Goal: Task Accomplishment & Management: Complete application form

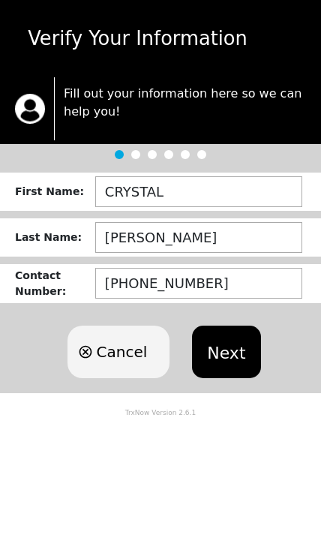
click at [230, 356] on button "Next" at bounding box center [226, 352] width 68 height 53
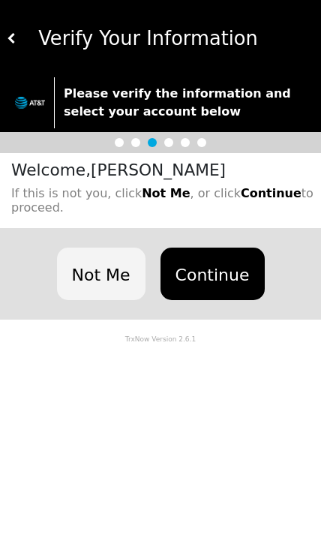
click at [228, 280] on button "Continue" at bounding box center [213, 274] width 104 height 53
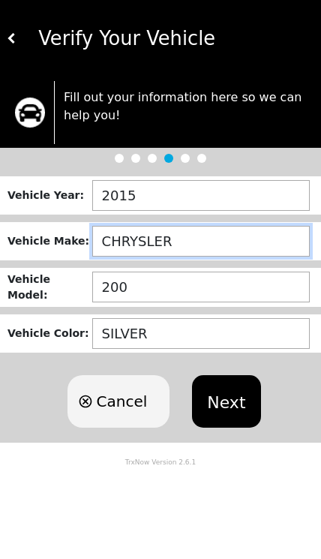
click at [259, 249] on input "CHRYSLER" at bounding box center [201, 241] width 218 height 31
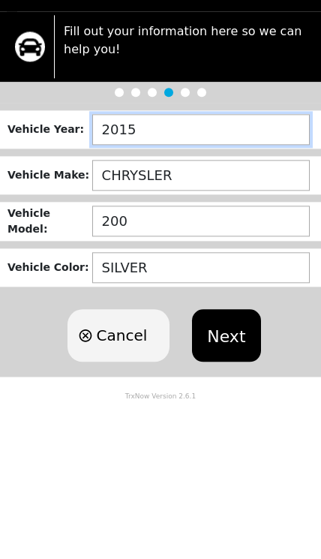
click at [220, 180] on input "2015" at bounding box center [201, 195] width 218 height 31
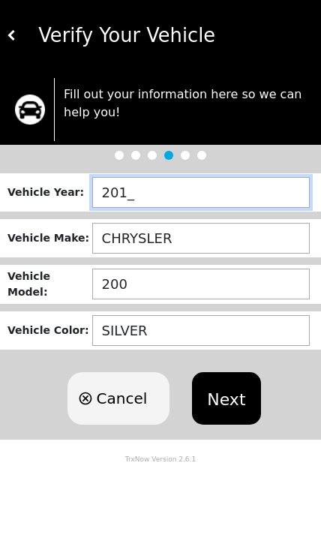
type input "2011"
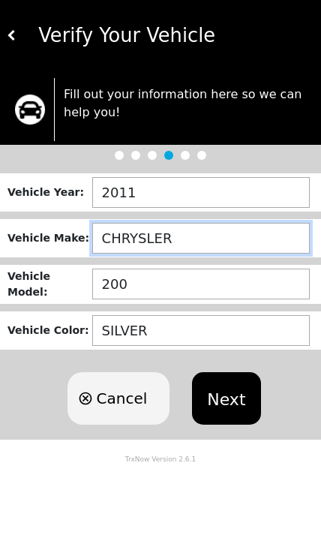
click at [250, 234] on input "CHRYSLER" at bounding box center [201, 241] width 218 height 31
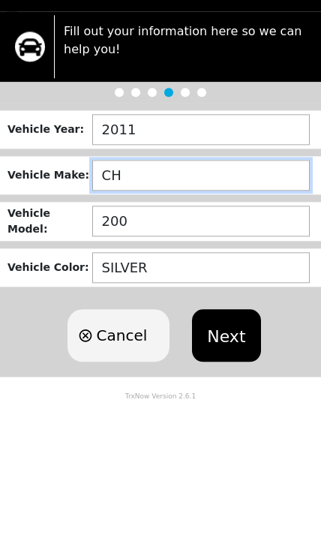
type input "C"
type input "DODGE"
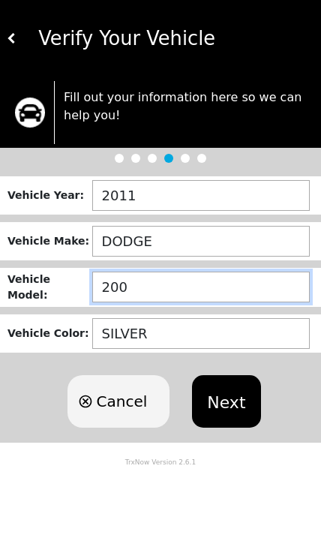
click at [242, 286] on input "200" at bounding box center [201, 287] width 218 height 31
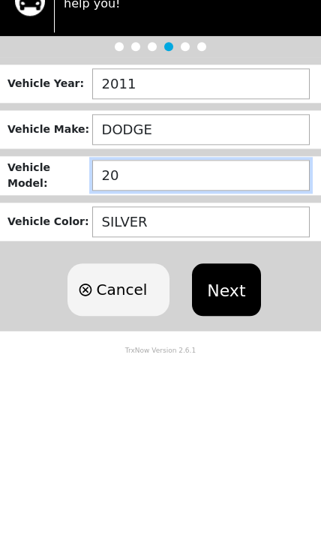
type input "2"
type input "CHALLENGER"
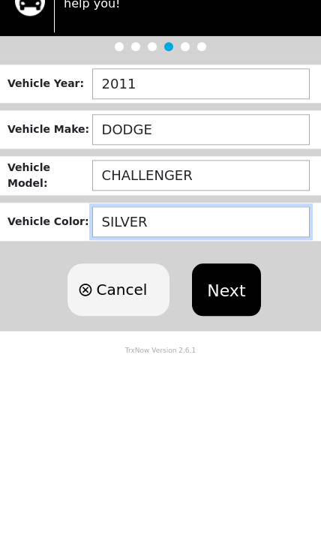
click at [258, 318] on input "SILVER" at bounding box center [201, 333] width 218 height 31
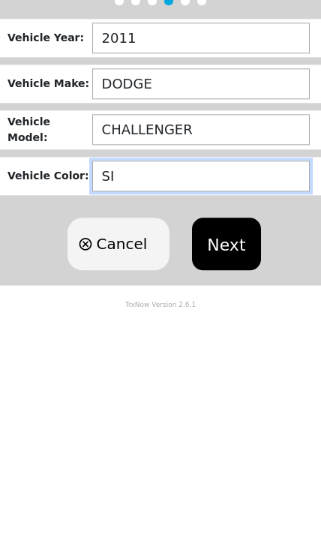
type input "S"
type input "BLACK"
click at [242, 375] on button "Next" at bounding box center [226, 401] width 68 height 53
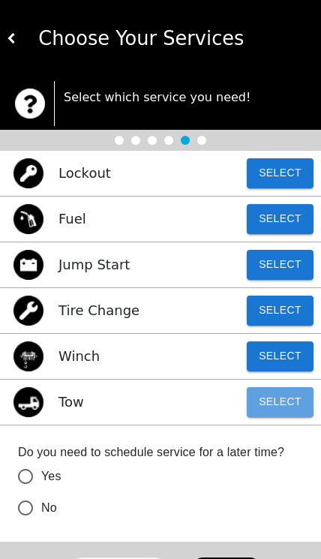
click at [282, 406] on button "Select" at bounding box center [280, 402] width 67 height 30
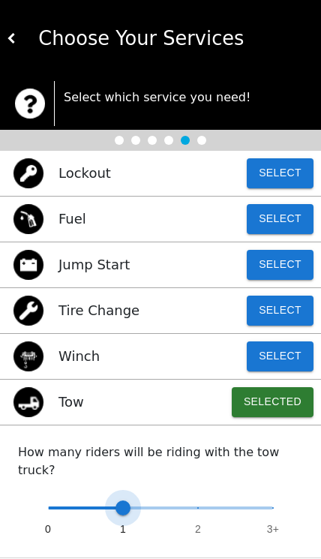
type input "0"
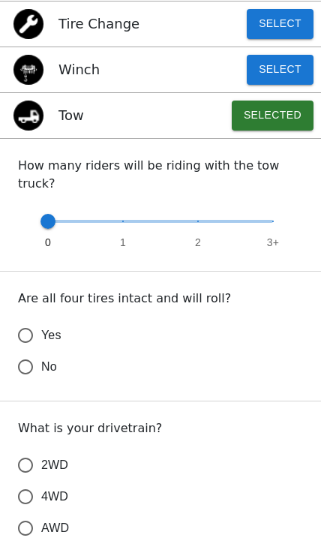
scroll to position [287, 0]
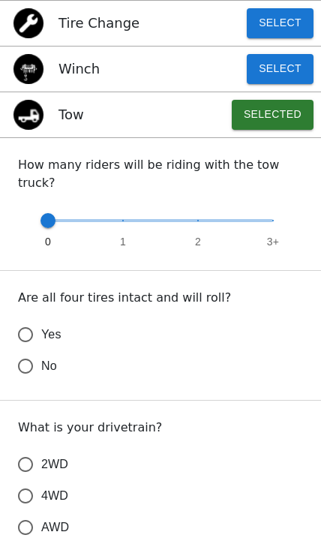
click at [36, 320] on input "Yes" at bounding box center [26, 335] width 32 height 32
click at [26, 449] on input "2WD" at bounding box center [26, 465] width 32 height 32
radio input "true"
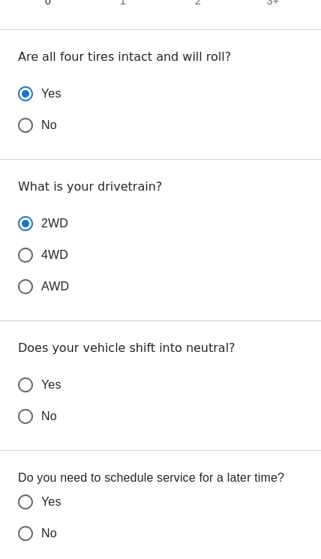
scroll to position [526, 0]
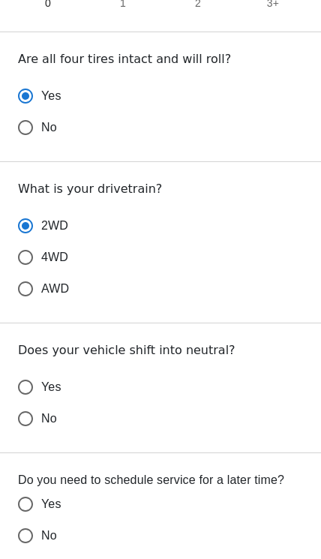
click at [26, 371] on input "Yes" at bounding box center [26, 387] width 32 height 32
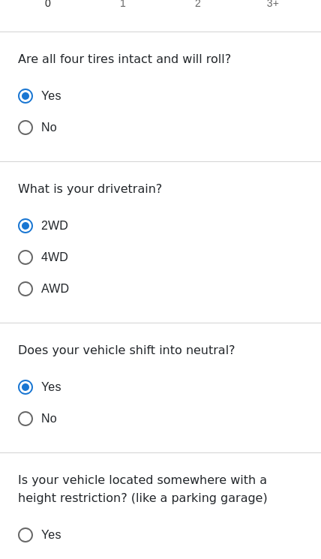
radio input "false"
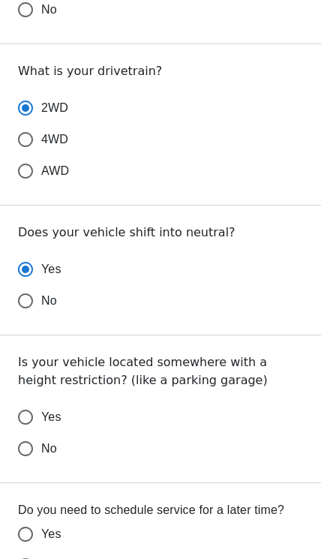
click at [29, 433] on input "No" at bounding box center [26, 449] width 32 height 32
radio input "false"
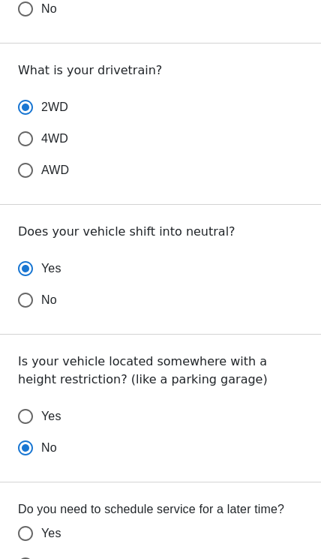
click at [24, 556] on input "No" at bounding box center [26, 565] width 32 height 32
radio input "false"
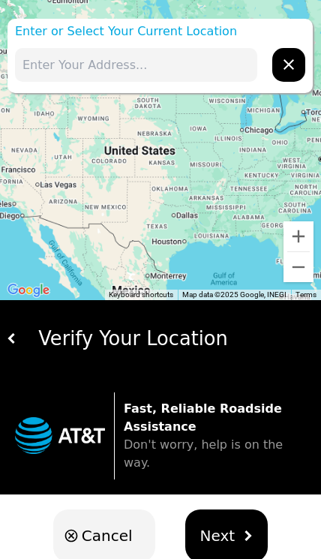
click at [206, 73] on input "text" at bounding box center [136, 65] width 242 height 34
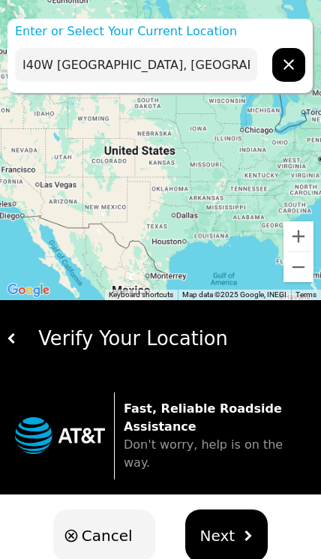
click at [231, 523] on button "Next" at bounding box center [226, 535] width 83 height 53
click at [239, 530] on button "Next" at bounding box center [226, 535] width 83 height 53
click at [80, 71] on input "I40W Raleigh, NC ext 293 to 291" at bounding box center [136, 65] width 242 height 34
click at [221, 524] on span "Next" at bounding box center [217, 535] width 35 height 23
click at [236, 65] on input "I-40W Raleigh, NC ext 293 to 291" at bounding box center [136, 65] width 242 height 34
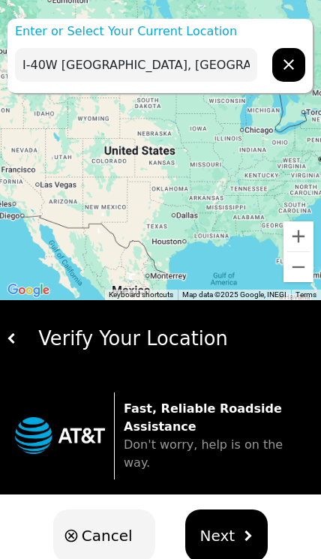
click at [231, 521] on button "Next" at bounding box center [226, 535] width 83 height 53
click at [243, 530] on img "hidden" at bounding box center [247, 535] width 11 height 11
click at [247, 530] on img "hidden" at bounding box center [247, 535] width 11 height 11
click at [230, 517] on button "Next" at bounding box center [226, 535] width 83 height 53
click at [232, 523] on button "Next" at bounding box center [226, 535] width 83 height 53
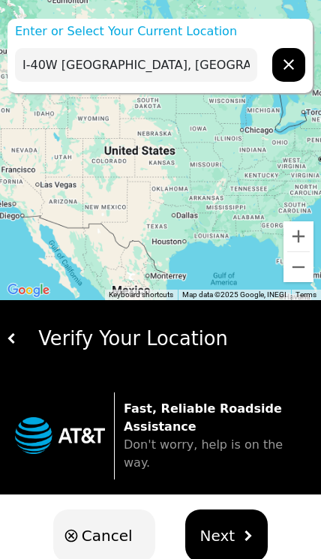
click at [231, 68] on input "I-40W Raleigh, NC ext 293 to 291" at bounding box center [136, 65] width 242 height 34
click at [242, 530] on img "hidden" at bounding box center [247, 535] width 11 height 11
click at [233, 521] on button "Next" at bounding box center [226, 535] width 83 height 53
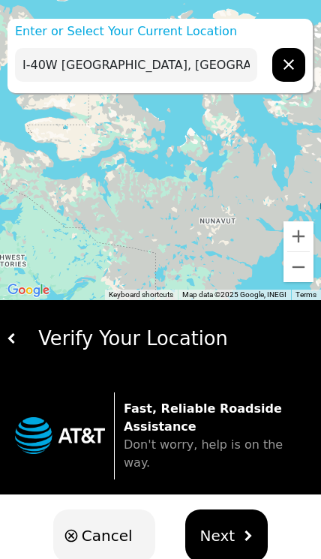
click at [182, 64] on input "I-40W Raleigh, NC ext 293" at bounding box center [136, 65] width 242 height 34
click at [206, 55] on input "I-40W [GEOGRAPHIC_DATA], [GEOGRAPHIC_DATA]" at bounding box center [136, 65] width 242 height 34
click at [207, 65] on input "I-40W [GEOGRAPHIC_DATA], [GEOGRAPHIC_DATA]" at bounding box center [136, 65] width 242 height 34
type input "I-40W [GEOGRAPHIC_DATA], [GEOGRAPHIC_DATA]"
click at [241, 529] on button "Next" at bounding box center [226, 535] width 83 height 53
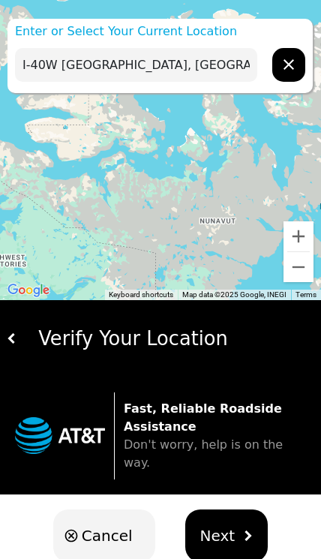
click at [240, 524] on button "Next" at bounding box center [226, 535] width 83 height 53
click at [242, 530] on img "hidden" at bounding box center [247, 535] width 11 height 11
click at [209, 74] on input "I-40W [GEOGRAPHIC_DATA], [GEOGRAPHIC_DATA]" at bounding box center [136, 65] width 242 height 34
click at [209, 73] on input "I-40W [GEOGRAPHIC_DATA], [GEOGRAPHIC_DATA]" at bounding box center [136, 65] width 242 height 34
click at [214, 71] on input "I-40W [GEOGRAPHIC_DATA], [GEOGRAPHIC_DATA]" at bounding box center [136, 65] width 242 height 34
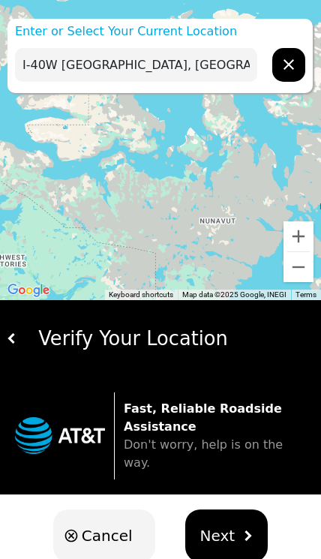
click at [212, 72] on input "I-40W [GEOGRAPHIC_DATA], [GEOGRAPHIC_DATA]" at bounding box center [136, 65] width 242 height 34
click at [212, 71] on input "I-40W [GEOGRAPHIC_DATA], [GEOGRAPHIC_DATA]" at bounding box center [136, 65] width 242 height 34
click at [211, 74] on input "I-40W [GEOGRAPHIC_DATA], [GEOGRAPHIC_DATA]" at bounding box center [136, 65] width 242 height 34
click at [245, 530] on img "hidden" at bounding box center [247, 535] width 11 height 11
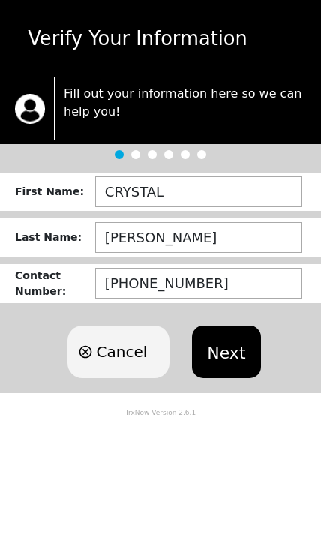
click at [236, 350] on button "Next" at bounding box center [226, 352] width 68 height 53
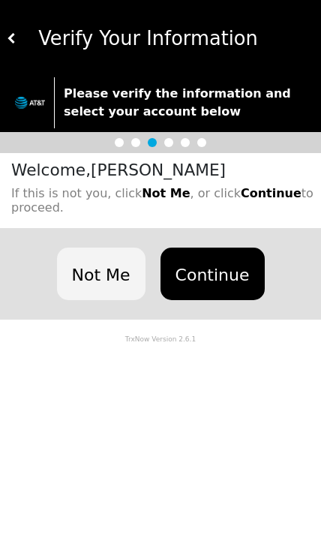
click at [224, 276] on button "Continue" at bounding box center [213, 274] width 104 height 53
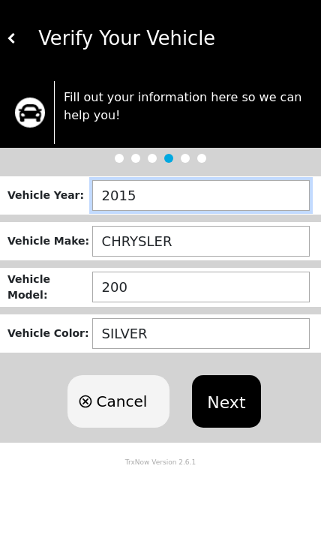
click at [259, 194] on input "2015" at bounding box center [201, 195] width 218 height 31
type input "2011"
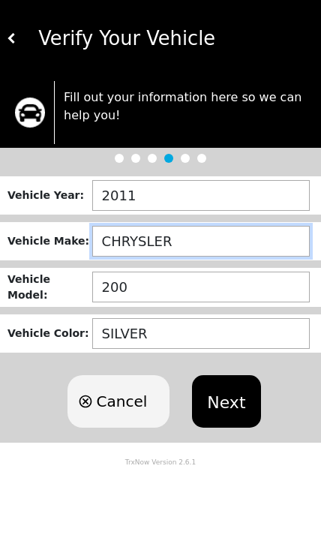
click at [173, 254] on input "CHRYSLER" at bounding box center [201, 241] width 218 height 31
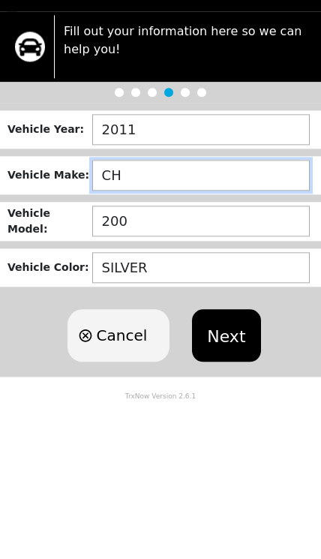
type input "C"
type input "DODGE"
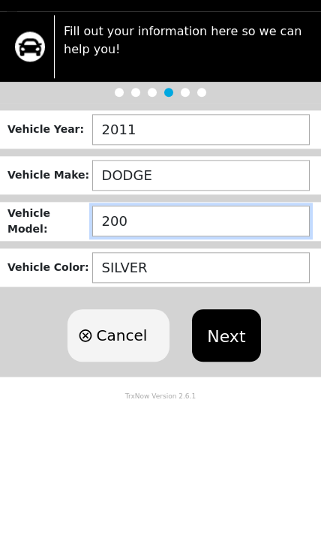
click at [135, 272] on input "200" at bounding box center [201, 287] width 218 height 31
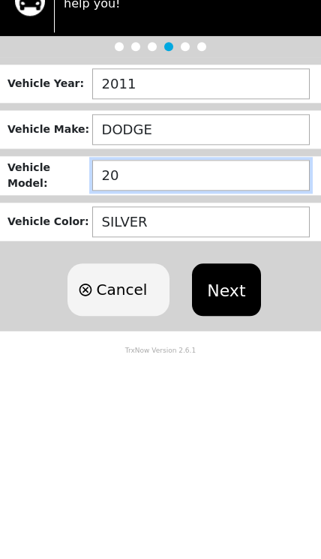
type input "2"
type input "CHALLENGER"
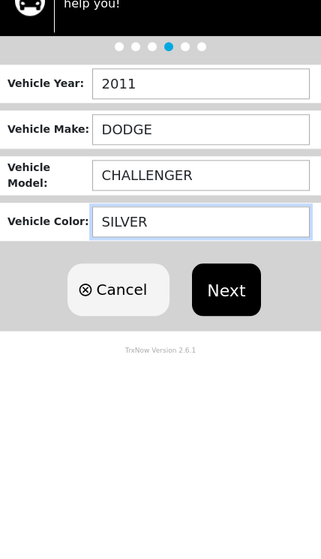
click at [153, 318] on input "SILVER" at bounding box center [201, 333] width 218 height 31
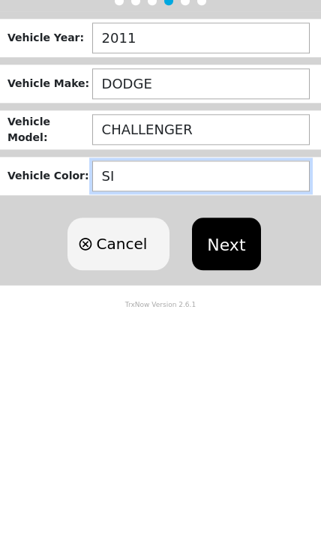
type input "S"
type input "BLACK"
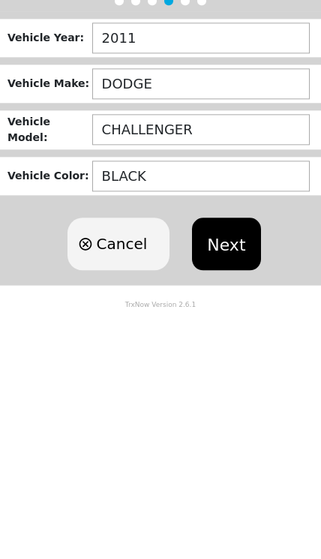
click at [212, 375] on button "Next" at bounding box center [226, 401] width 68 height 53
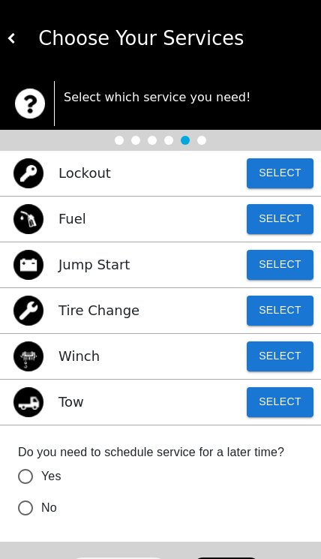
click at [279, 394] on button "Select" at bounding box center [280, 402] width 67 height 30
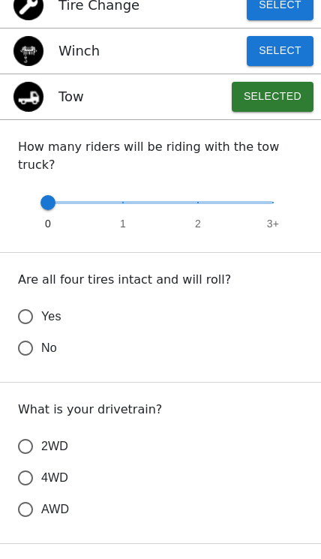
scroll to position [316, 0]
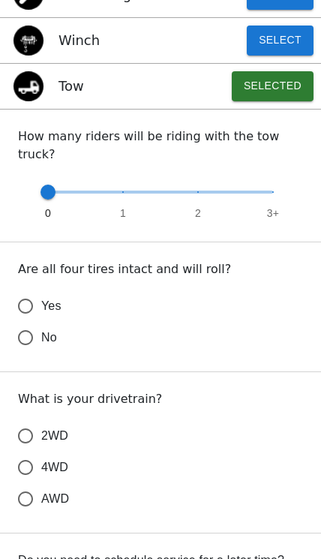
click at [24, 291] on input "Yes" at bounding box center [26, 306] width 32 height 32
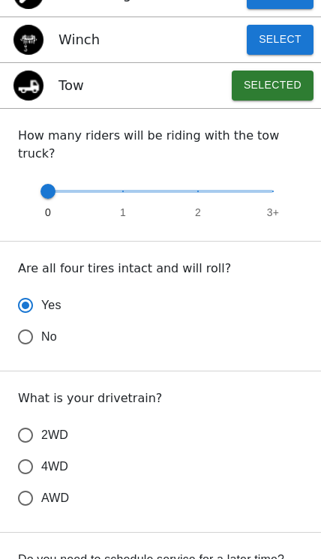
click at [23, 423] on input "2WD" at bounding box center [26, 435] width 32 height 32
radio input "true"
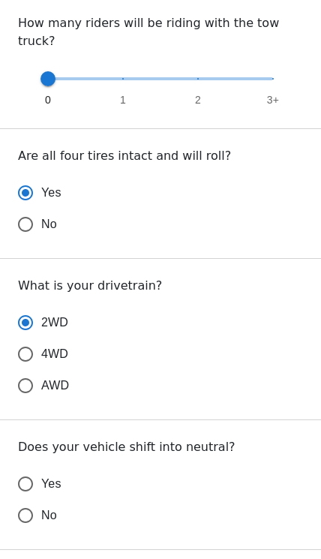
scroll to position [437, 0]
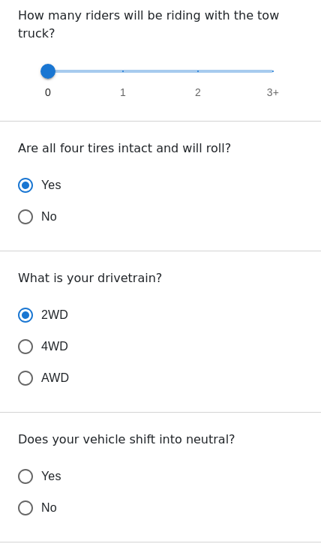
click at [28, 494] on input "No" at bounding box center [26, 508] width 32 height 32
radio input "false"
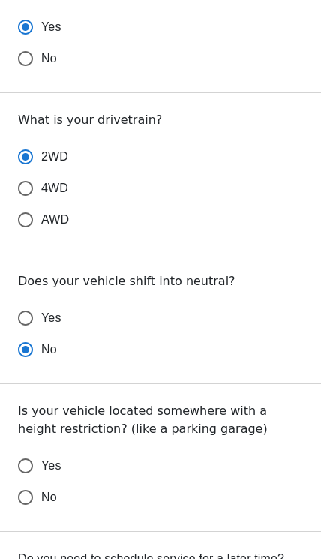
scroll to position [597, 0]
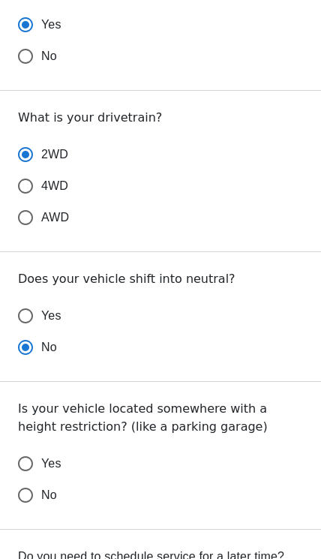
click at [26, 482] on input "No" at bounding box center [26, 495] width 32 height 32
radio input "false"
click at [35, 307] on input "Yes" at bounding box center [26, 316] width 32 height 32
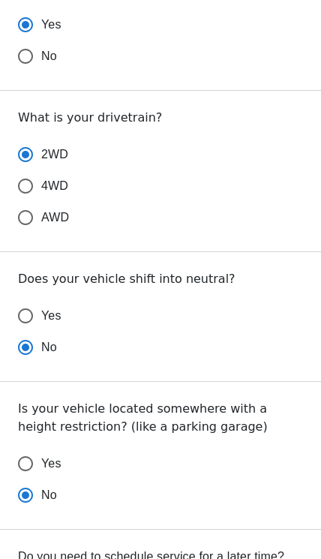
radio input "false"
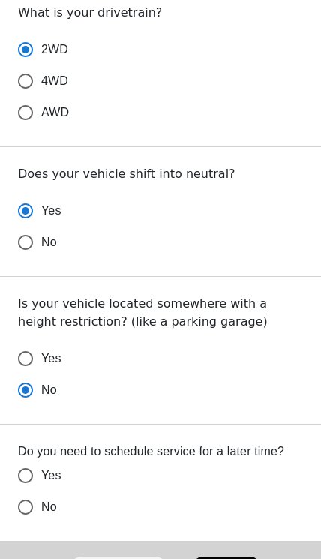
scroll to position [710, 0]
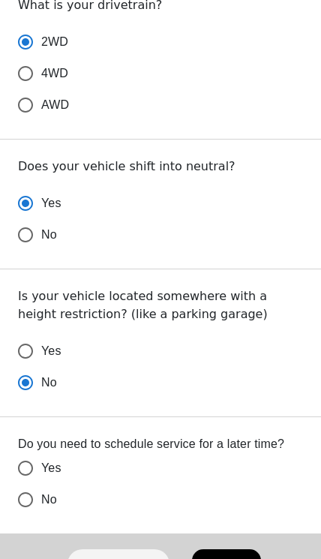
click at [29, 484] on input "No" at bounding box center [26, 500] width 32 height 32
radio input "false"
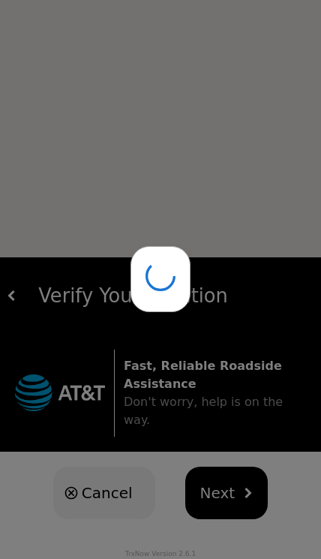
scroll to position [25, 0]
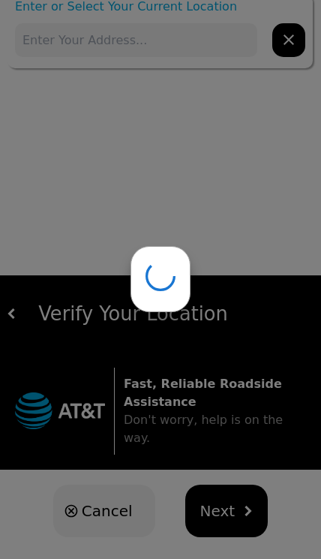
type input "[STREET_ADDRESS]"
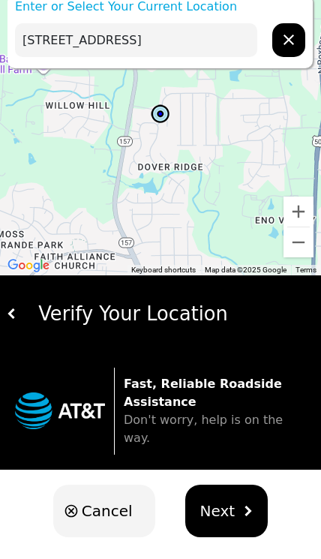
click at [63, 46] on input "[STREET_ADDRESS]" at bounding box center [136, 40] width 242 height 34
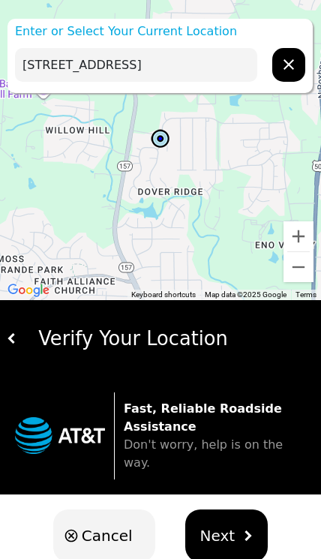
click at [38, 56] on input "[STREET_ADDRESS]" at bounding box center [136, 65] width 242 height 34
click at [37, 56] on input "[STREET_ADDRESS]" at bounding box center [136, 65] width 242 height 34
paste input "I-40W [GEOGRAPHIC_DATA], [GEOGRAPHIC_DATA]"
type input "I-40W [GEOGRAPHIC_DATA], [GEOGRAPHIC_DATA]"
click at [140, 71] on input "I-40W [GEOGRAPHIC_DATA], [GEOGRAPHIC_DATA]" at bounding box center [136, 65] width 242 height 34
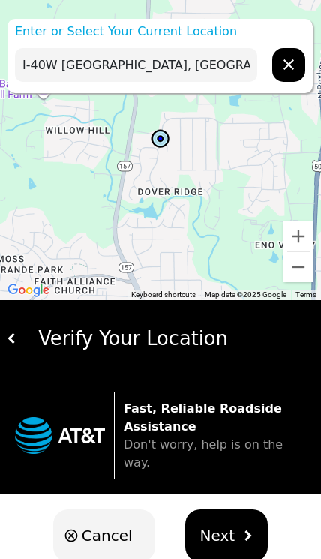
click at [229, 524] on span "Next" at bounding box center [217, 535] width 35 height 23
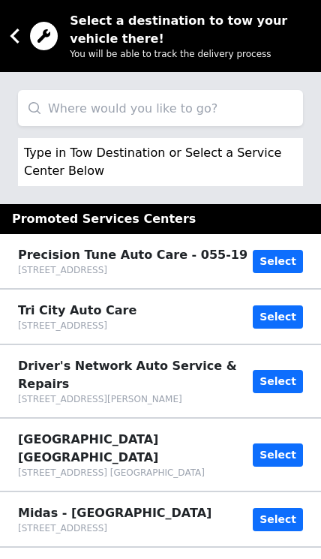
click at [59, 113] on input "search" at bounding box center [160, 108] width 285 height 36
click at [65, 104] on input "search" at bounding box center [160, 108] width 285 height 36
paste input "526 [PERSON_NAME] Dr"
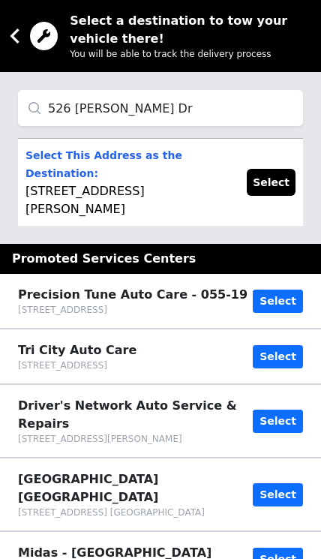
type input "526 [PERSON_NAME] Dr"
click at [267, 169] on button "Select" at bounding box center [271, 182] width 49 height 27
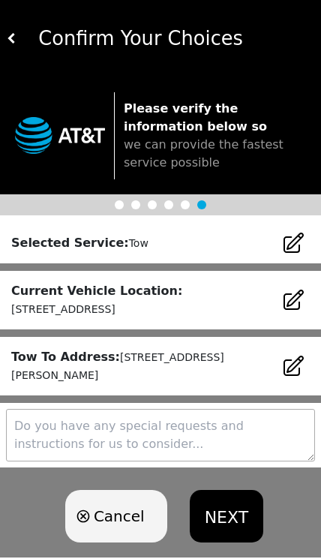
click at [217, 437] on textarea at bounding box center [160, 435] width 309 height 53
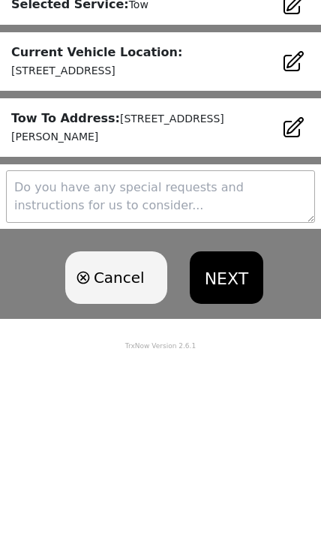
scroll to position [31, 0]
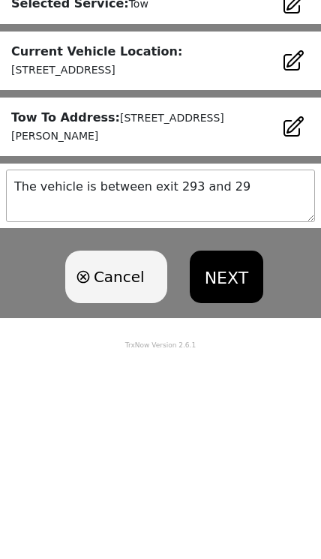
type textarea "The vehicle is between exit 293 and 291"
click at [242, 459] on button "NEXT" at bounding box center [227, 485] width 74 height 53
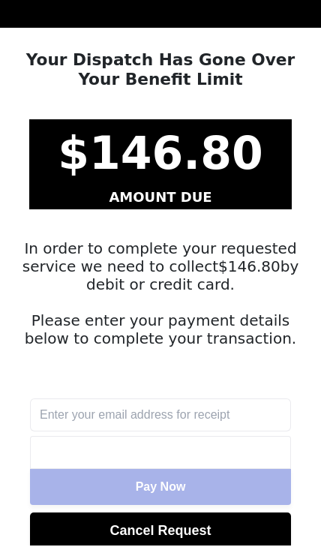
scroll to position [30, 0]
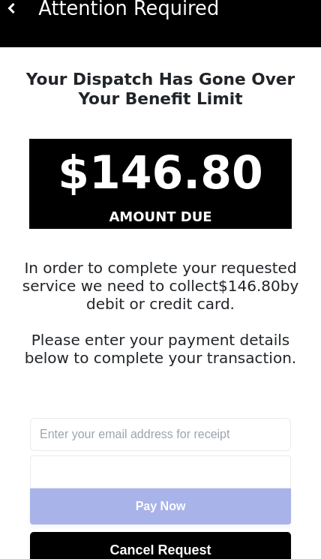
click at [237, 440] on input "text" at bounding box center [160, 434] width 261 height 33
click at [15, 8] on img at bounding box center [12, 8] width 11 height 11
click at [16, 5] on img at bounding box center [12, 8] width 11 height 11
click at [15, 9] on img at bounding box center [12, 8] width 11 height 11
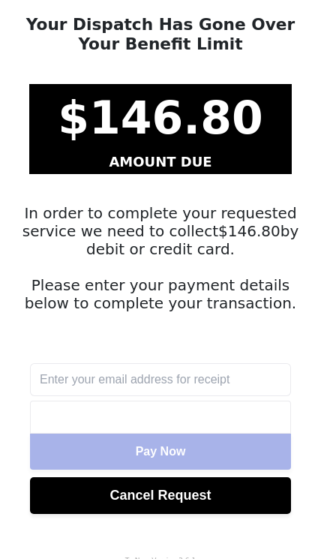
scroll to position [92, 0]
